Goal: Task Accomplishment & Management: Manage account settings

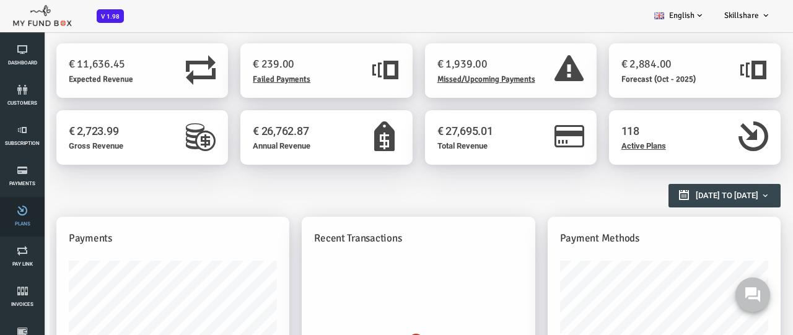
click at [22, 217] on link "Plans" at bounding box center [22, 217] width 37 height 40
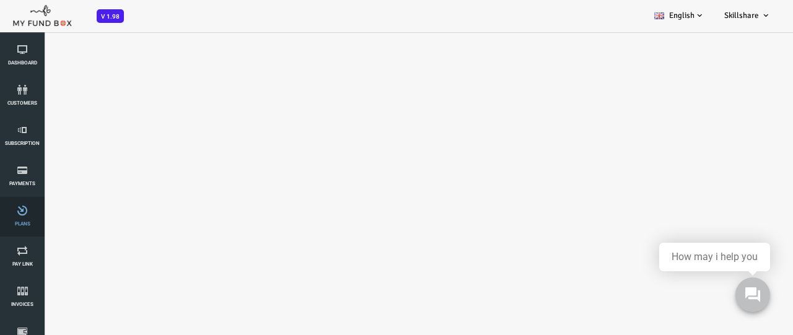
select select "100"
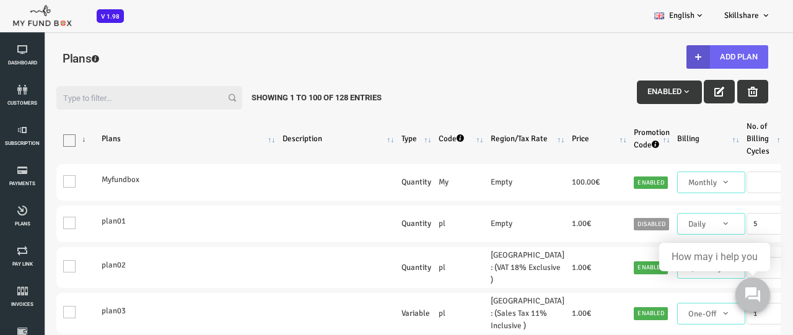
click at [694, 57] on button "Add Plan" at bounding box center [696, 57] width 82 height 24
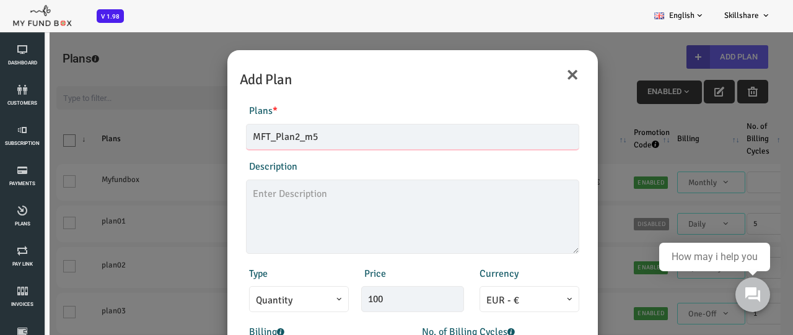
type input "MFT_Plan2_m5"
type textarea "MFT_Plan5_description"
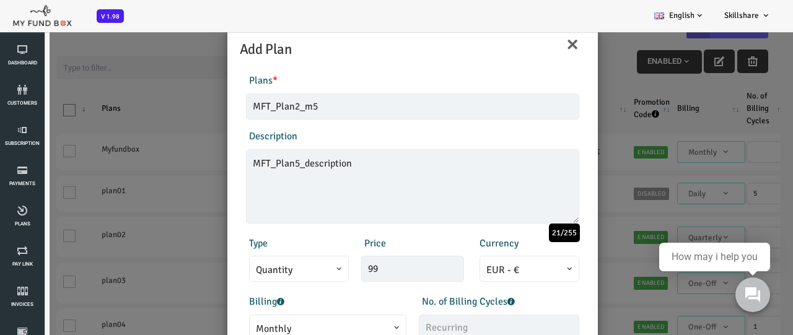
click at [293, 325] on span "Monthly" at bounding box center [296, 329] width 144 height 15
type input "99.00"
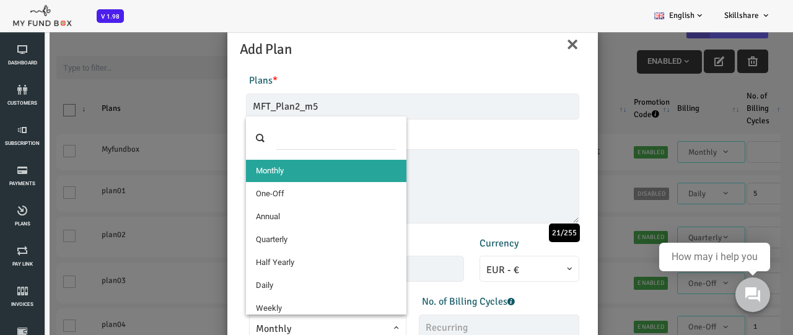
select select "4"
type input "1"
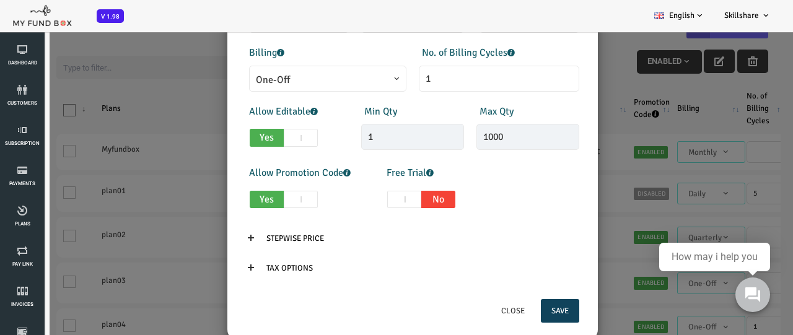
scroll to position [274, 0]
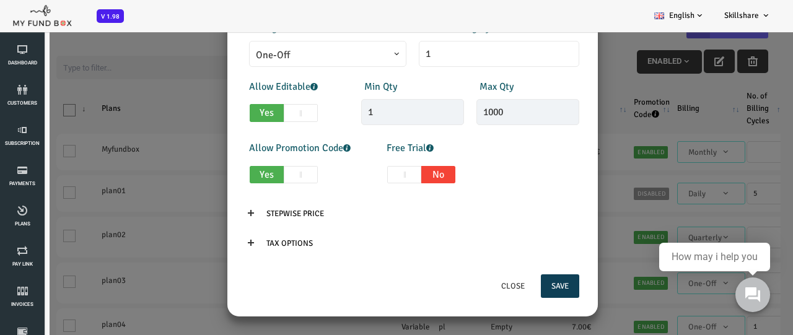
click at [527, 286] on button "Save" at bounding box center [529, 287] width 38 height 24
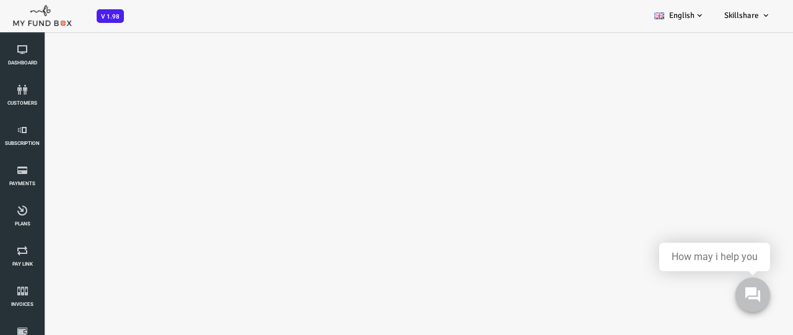
scroll to position [0, 0]
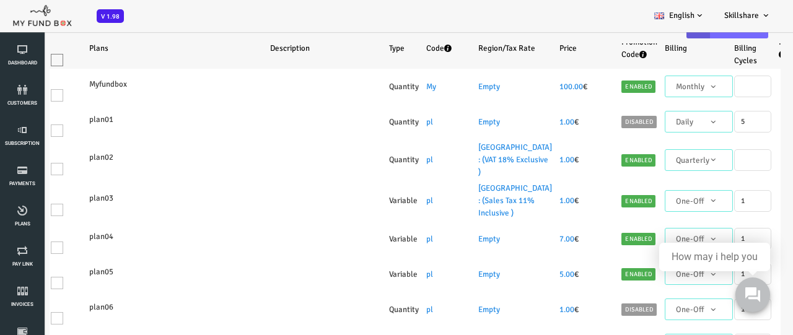
select select "100"
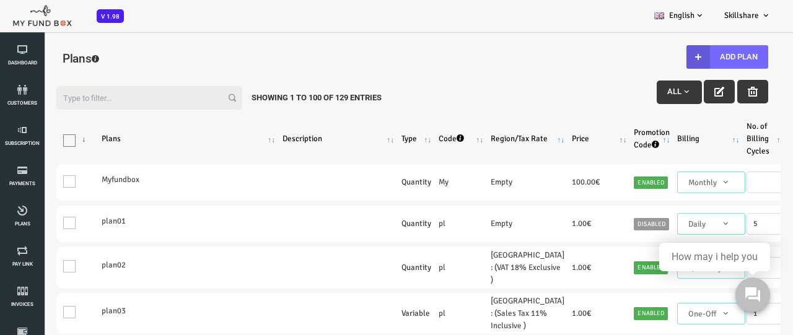
click at [80, 97] on input "Filter:" at bounding box center [118, 98] width 186 height 24
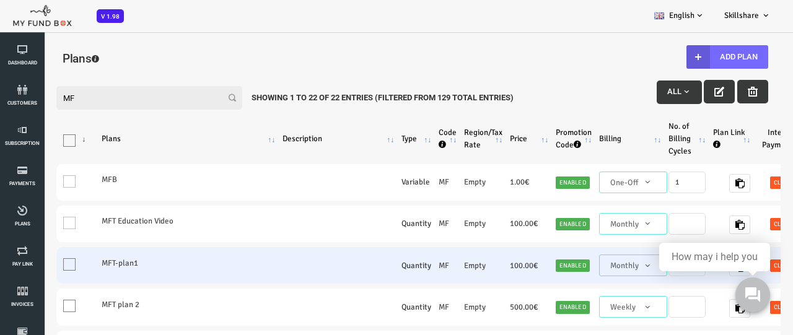
type input "M"
